Goal: Obtain resource: Obtain resource

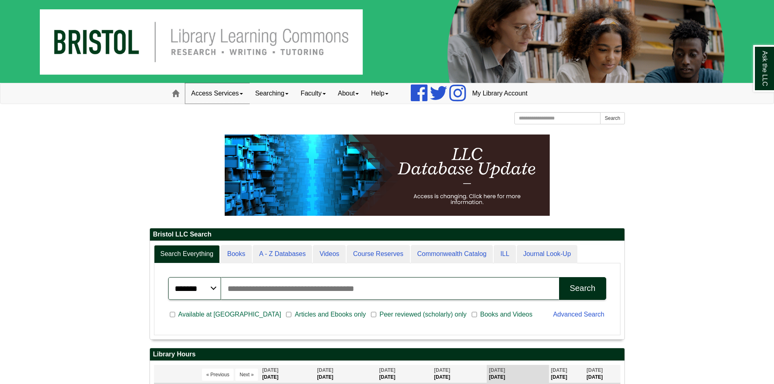
click at [232, 94] on link "Access Services" at bounding box center [217, 93] width 64 height 20
click at [213, 119] on link "Chromebooks" at bounding box center [228, 119] width 84 height 9
drag, startPoint x: 614, startPoint y: 147, endPoint x: 619, endPoint y: 156, distance: 11.3
click at [619, 156] on p at bounding box center [386, 174] width 475 height 81
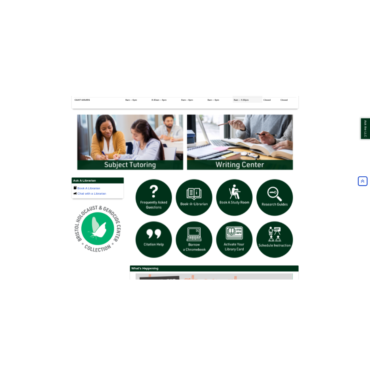
scroll to position [447, 0]
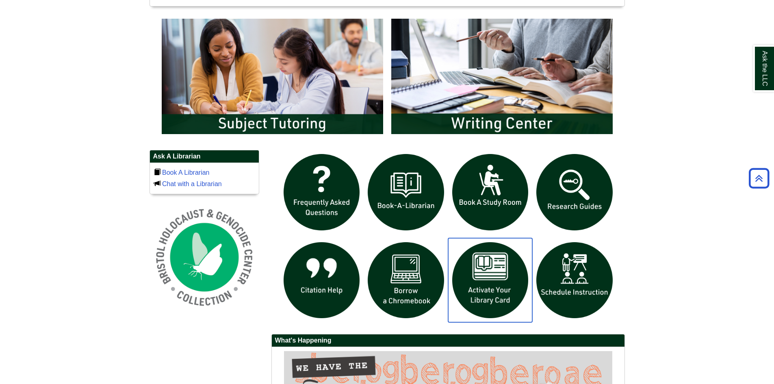
click at [487, 284] on img "slideshow" at bounding box center [490, 280] width 84 height 84
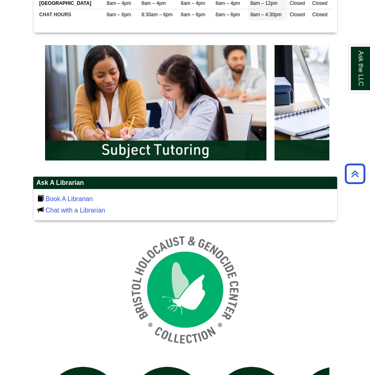
scroll to position [31, 304]
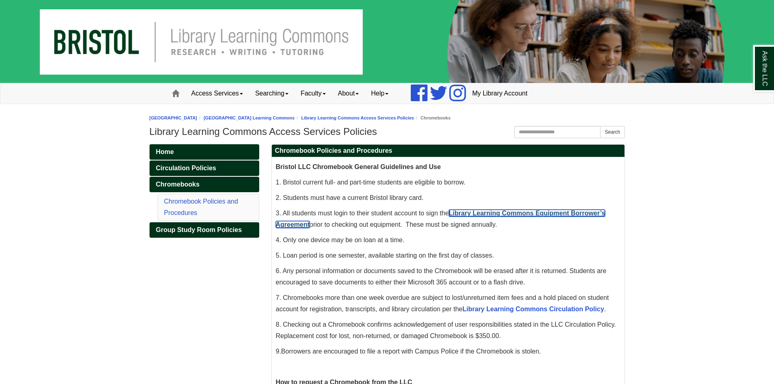
click at [529, 215] on link "Library Learning Commons Equipment Borrower’s Agreement" at bounding box center [440, 219] width 329 height 18
